Goal: Task Accomplishment & Management: Complete application form

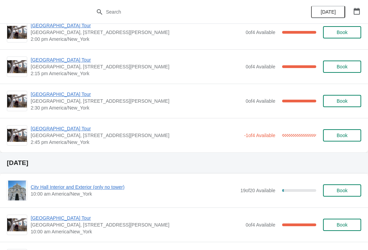
scroll to position [562, 0]
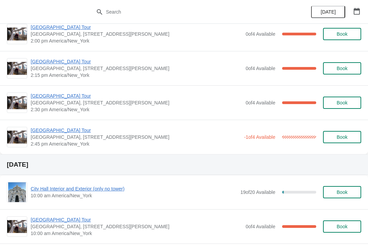
click at [58, 132] on span "[GEOGRAPHIC_DATA] Tour" at bounding box center [136, 130] width 210 height 7
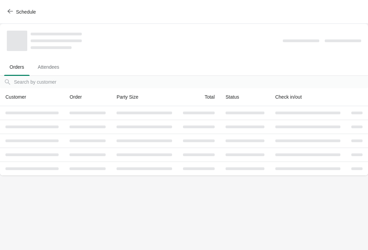
scroll to position [0, 0]
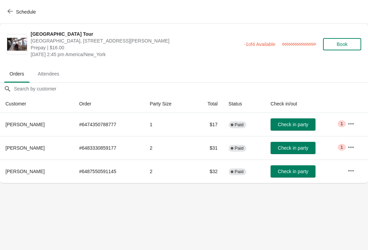
click at [10, 14] on icon "button" at bounding box center [9, 11] width 5 height 5
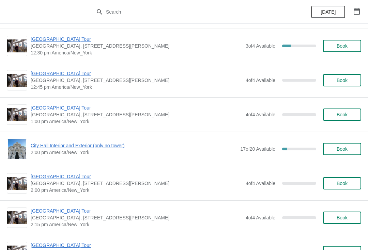
scroll to position [1760, 0]
click at [38, 177] on span "[GEOGRAPHIC_DATA] Tour" at bounding box center [136, 177] width 211 height 7
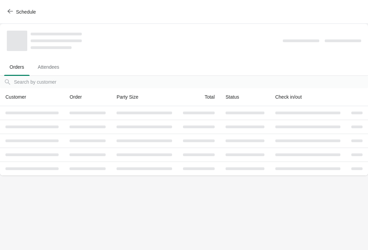
scroll to position [0, 0]
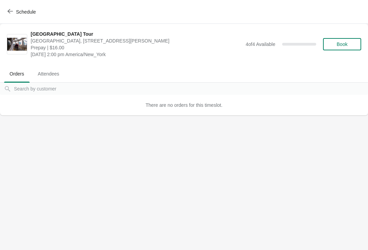
click at [9, 6] on button "Schedule" at bounding box center [22, 12] width 38 height 12
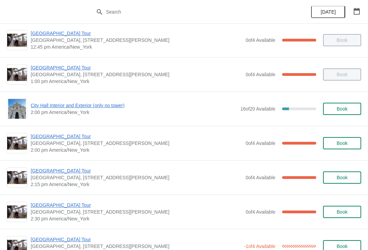
scroll to position [455, 0]
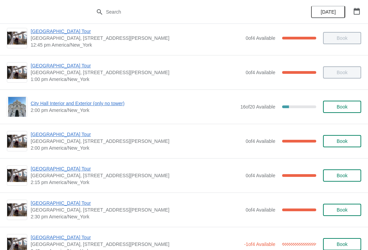
click at [35, 137] on span "[GEOGRAPHIC_DATA] Tour" at bounding box center [136, 134] width 211 height 7
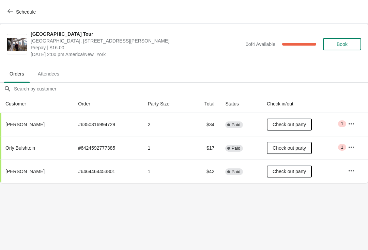
click at [10, 14] on span "button" at bounding box center [9, 12] width 5 height 6
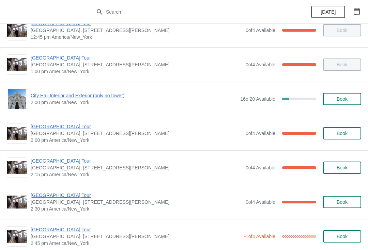
scroll to position [463, 0]
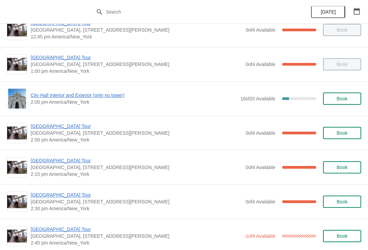
click at [36, 98] on span "City Hall Interior and Exterior (only no tower)" at bounding box center [134, 95] width 206 height 7
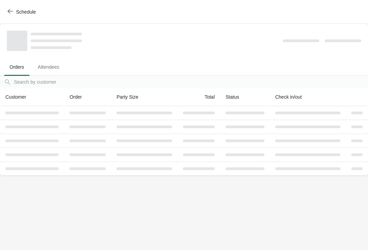
scroll to position [0, 0]
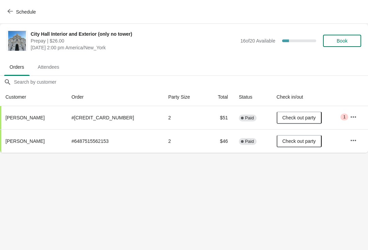
click at [12, 10] on icon "button" at bounding box center [9, 11] width 5 height 5
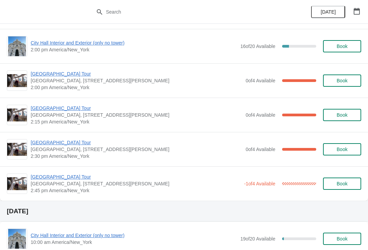
scroll to position [516, 0]
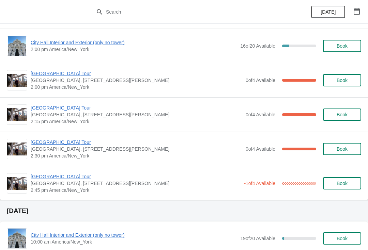
click at [34, 74] on span "[GEOGRAPHIC_DATA] Tour" at bounding box center [136, 73] width 211 height 7
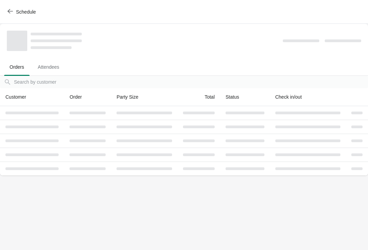
scroll to position [0, 0]
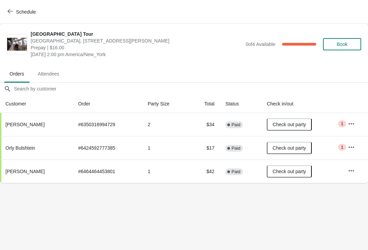
click at [9, 13] on icon "button" at bounding box center [9, 11] width 5 height 4
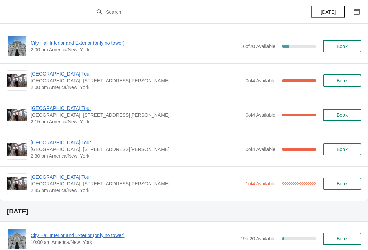
scroll to position [531, 0]
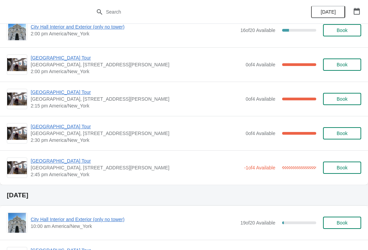
click at [37, 95] on span "[GEOGRAPHIC_DATA] Tour" at bounding box center [136, 92] width 211 height 7
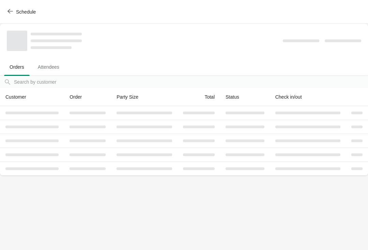
scroll to position [0, 0]
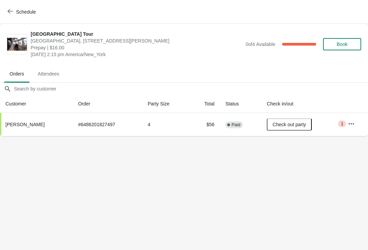
click at [11, 17] on button "Schedule" at bounding box center [22, 12] width 38 height 12
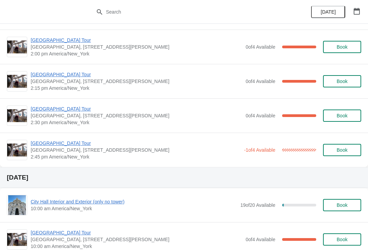
scroll to position [552, 0]
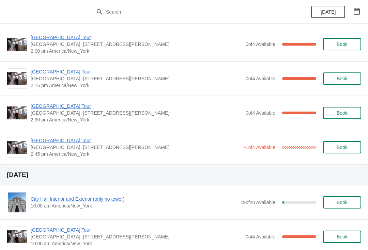
click at [37, 109] on span "[GEOGRAPHIC_DATA] Tour" at bounding box center [136, 106] width 211 height 7
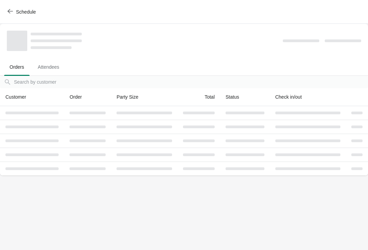
scroll to position [0, 0]
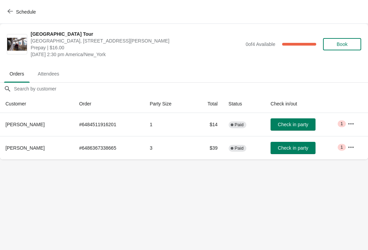
click at [289, 125] on span "Check in party" at bounding box center [293, 124] width 30 height 5
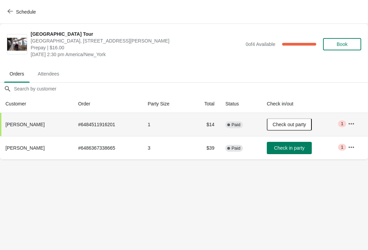
click at [4, 12] on button "Schedule" at bounding box center [22, 12] width 38 height 12
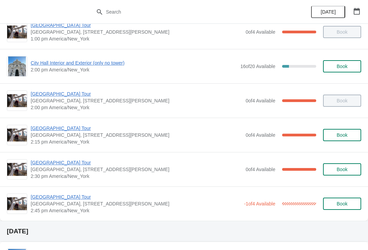
scroll to position [494, 0]
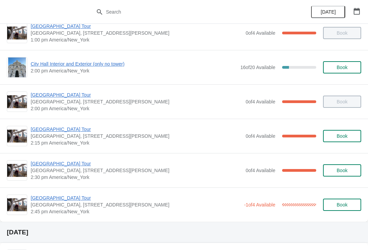
click at [43, 199] on span "[GEOGRAPHIC_DATA] Tour" at bounding box center [136, 198] width 210 height 7
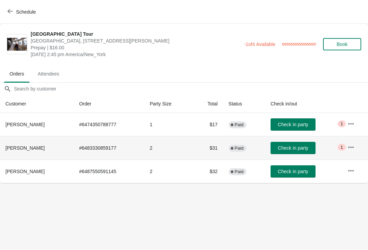
click at [281, 146] on span "Check in party" at bounding box center [293, 147] width 30 height 5
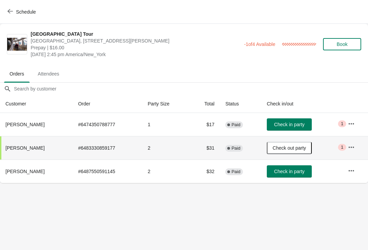
click at [5, 14] on button "Schedule" at bounding box center [22, 12] width 38 height 12
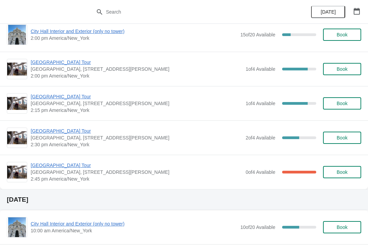
scroll to position [1203, 0]
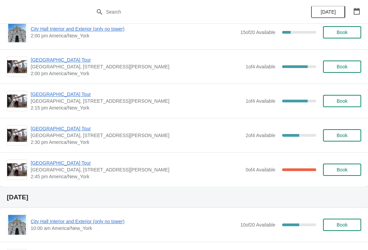
click at [339, 137] on span "Book" at bounding box center [341, 135] width 11 height 5
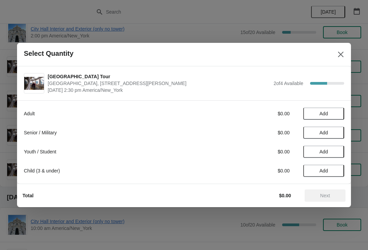
click at [314, 112] on span "Add" at bounding box center [323, 113] width 29 height 5
click at [337, 113] on icon at bounding box center [335, 113] width 7 height 7
click at [318, 196] on span "Next" at bounding box center [325, 195] width 30 height 5
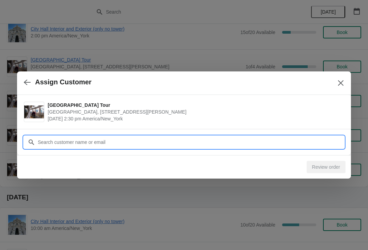
click at [46, 143] on input "Customer" at bounding box center [190, 142] width 306 height 12
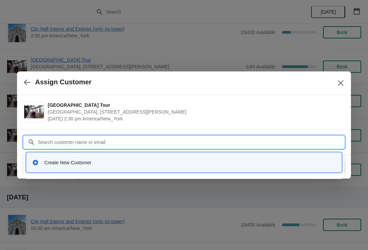
click at [46, 167] on div "Create New Customer" at bounding box center [183, 163] width 309 height 14
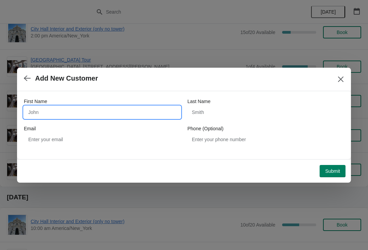
click at [42, 114] on input "First Name" at bounding box center [102, 112] width 157 height 12
type input "Gaby"
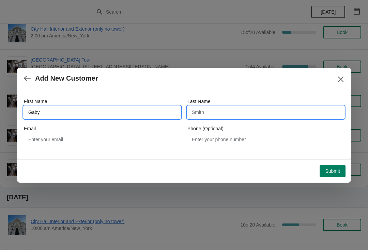
click at [246, 115] on input "Last Name" at bounding box center [265, 112] width 157 height 12
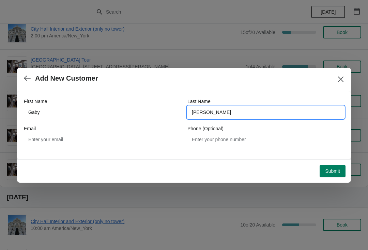
type input "Powell"
click at [333, 171] on span "Submit" at bounding box center [332, 171] width 15 height 5
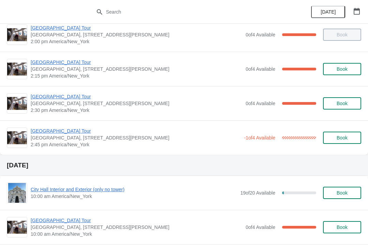
scroll to position [561, 0]
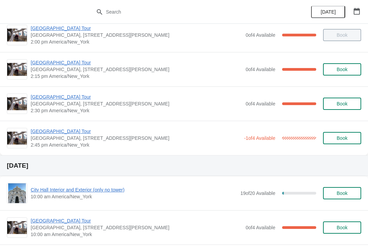
click at [37, 98] on span "[GEOGRAPHIC_DATA] Tour" at bounding box center [136, 97] width 211 height 7
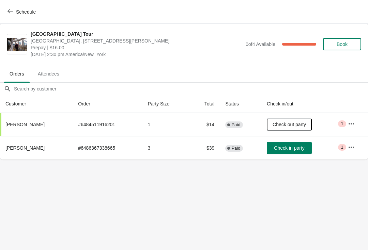
click at [302, 150] on span "Check in party" at bounding box center [289, 147] width 30 height 5
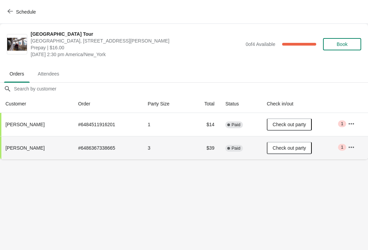
click at [4, 11] on button "Schedule" at bounding box center [22, 12] width 38 height 12
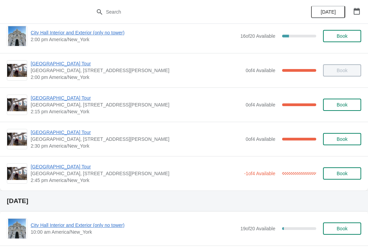
scroll to position [526, 0]
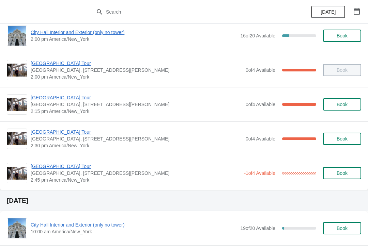
click at [39, 134] on span "[GEOGRAPHIC_DATA] Tour" at bounding box center [136, 132] width 211 height 7
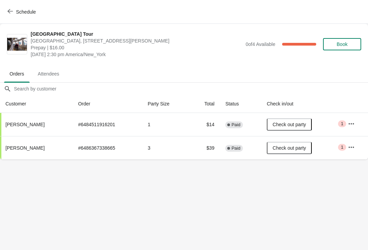
scroll to position [0, 0]
click at [11, 16] on button "Schedule" at bounding box center [22, 12] width 38 height 12
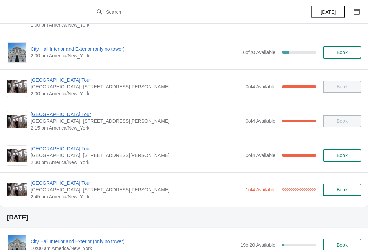
scroll to position [509, 0]
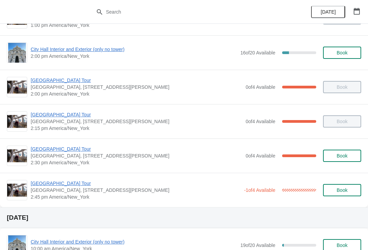
click at [37, 182] on span "[GEOGRAPHIC_DATA] Tour" at bounding box center [136, 183] width 210 height 7
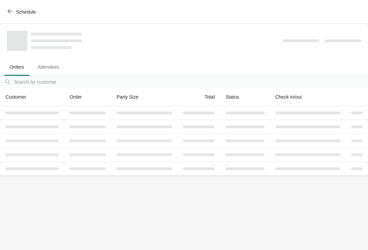
scroll to position [0, 0]
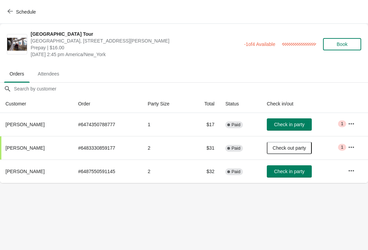
click at [16, 190] on body "[GEOGRAPHIC_DATA] [GEOGRAPHIC_DATA], [STREET_ADDRESS][PERSON_NAME] Prepay | $16…" at bounding box center [184, 125] width 368 height 250
click at [10, 14] on icon "button" at bounding box center [9, 11] width 5 height 5
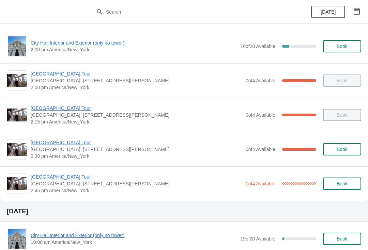
scroll to position [516, 0]
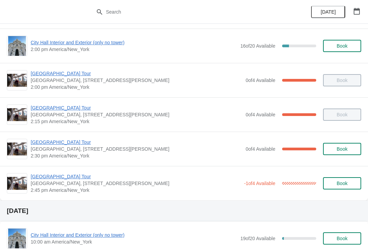
click at [39, 144] on span "[GEOGRAPHIC_DATA] Tour" at bounding box center [136, 142] width 211 height 7
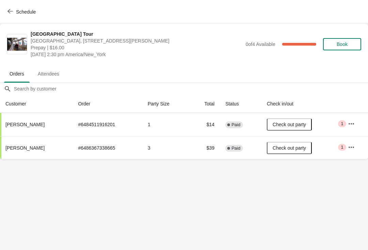
scroll to position [0, 0]
click at [8, 13] on icon "button" at bounding box center [9, 11] width 5 height 5
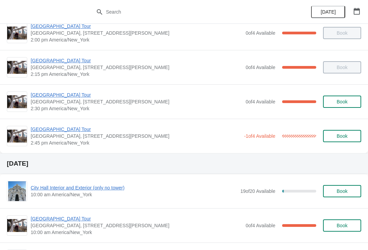
scroll to position [560, 0]
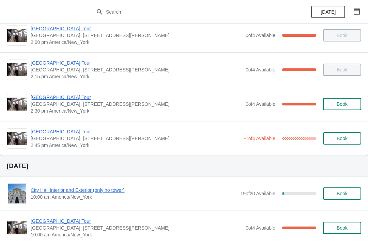
click at [37, 134] on span "[GEOGRAPHIC_DATA] Tour" at bounding box center [136, 131] width 210 height 7
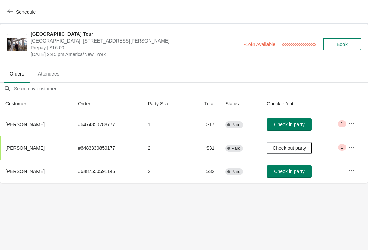
scroll to position [0, 0]
click at [287, 170] on span "Check in party" at bounding box center [289, 171] width 30 height 5
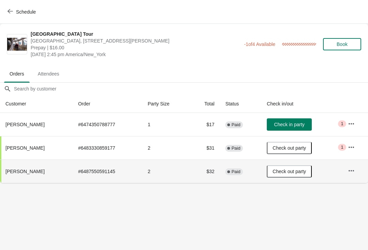
click at [10, 15] on button "Schedule" at bounding box center [22, 12] width 38 height 12
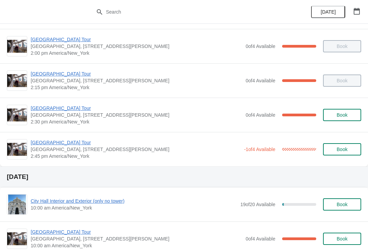
scroll to position [549, 0]
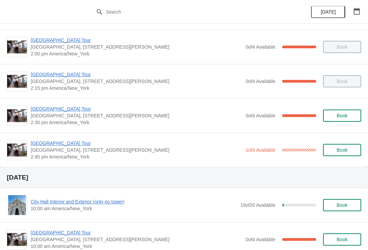
click at [36, 144] on span "[GEOGRAPHIC_DATA] Tour" at bounding box center [136, 143] width 210 height 7
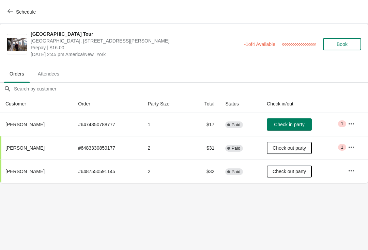
click at [11, 17] on button "Schedule" at bounding box center [22, 12] width 38 height 12
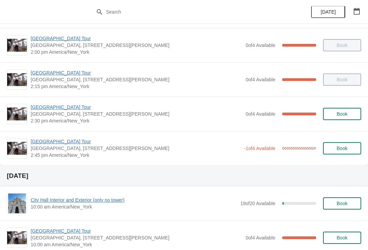
scroll to position [549, 0]
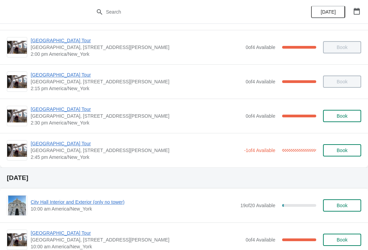
click at [32, 147] on span "[GEOGRAPHIC_DATA] Tour" at bounding box center [136, 143] width 210 height 7
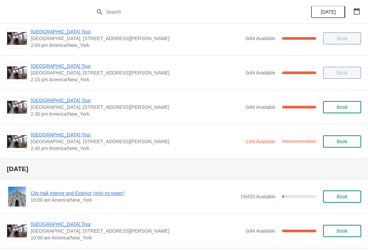
scroll to position [561, 0]
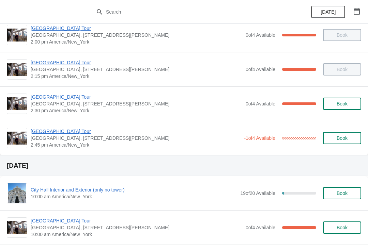
click at [33, 132] on span "[GEOGRAPHIC_DATA] Tour" at bounding box center [136, 131] width 210 height 7
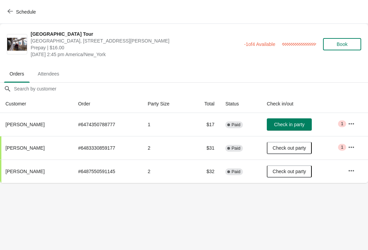
click at [10, 13] on icon "button" at bounding box center [9, 11] width 5 height 5
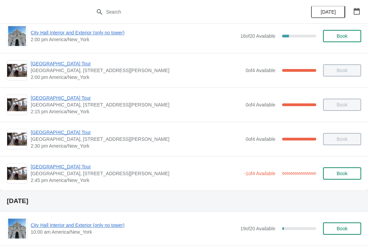
scroll to position [525, 0]
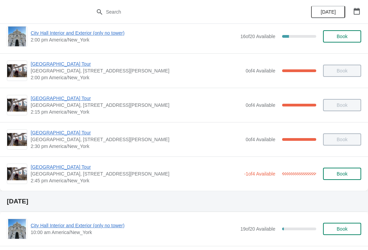
click at [39, 168] on span "[GEOGRAPHIC_DATA] Tour" at bounding box center [136, 167] width 210 height 7
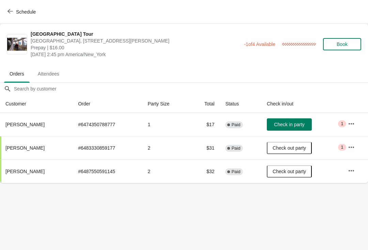
scroll to position [0, 0]
click at [14, 10] on span "Schedule" at bounding box center [22, 12] width 27 height 6
